Goal: Information Seeking & Learning: Learn about a topic

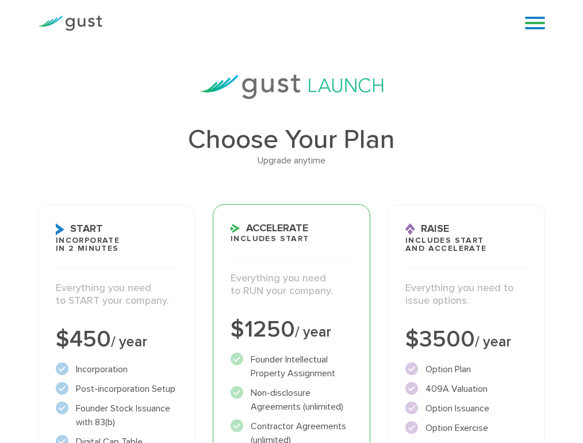
click at [538, 24] on link at bounding box center [535, 22] width 20 height 17
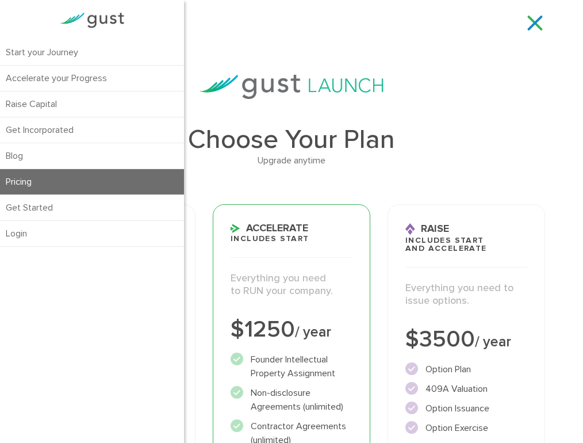
click at [507, 109] on div "Choose Your Plan Upgrade anytime Start Incorporate in 2 Minutes Everything you …" at bounding box center [291, 409] width 525 height 668
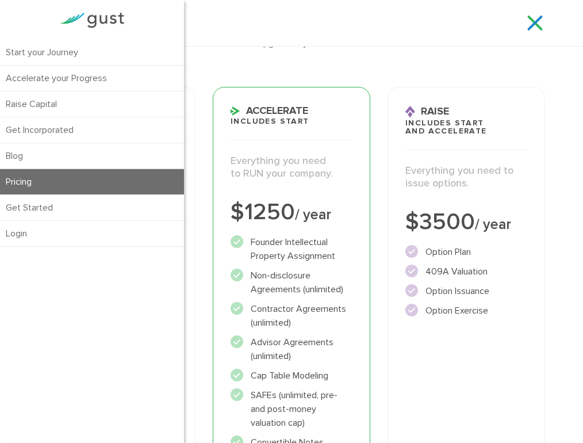
scroll to position [121, 0]
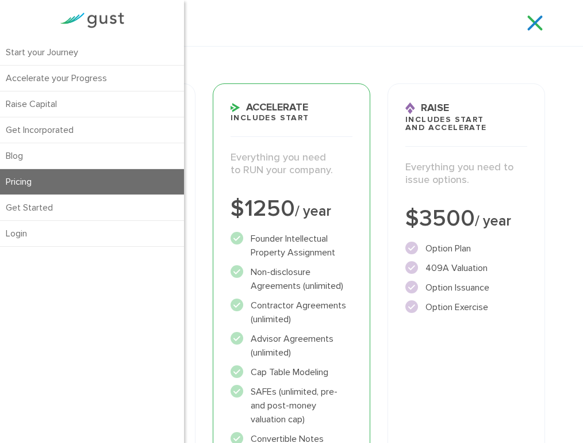
click at [261, 240] on li "Founder Intellectual Property Assignment" at bounding box center [292, 246] width 122 height 28
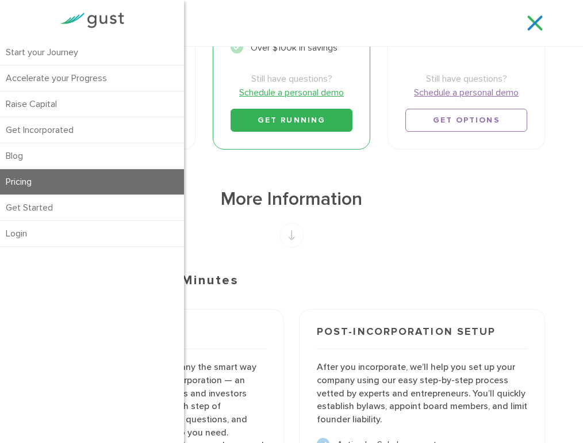
scroll to position [587, 0]
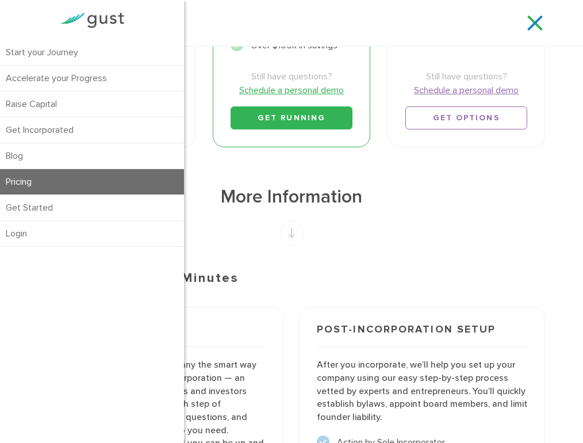
click at [245, 14] on div "Start your Journey Accelerate your Progress Raise Capital Get Incorporated Blog…" at bounding box center [291, 23] width 525 height 46
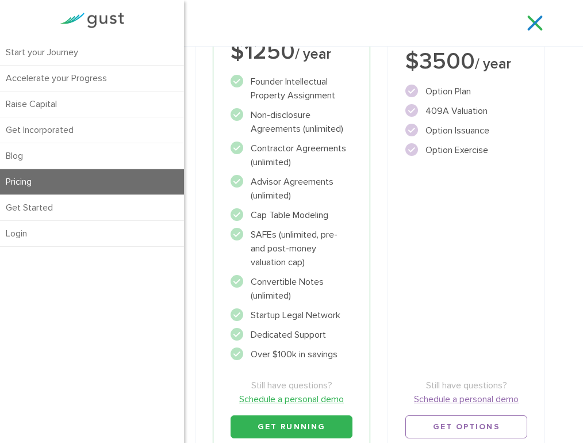
scroll to position [214, 0]
